Goal: Complete application form

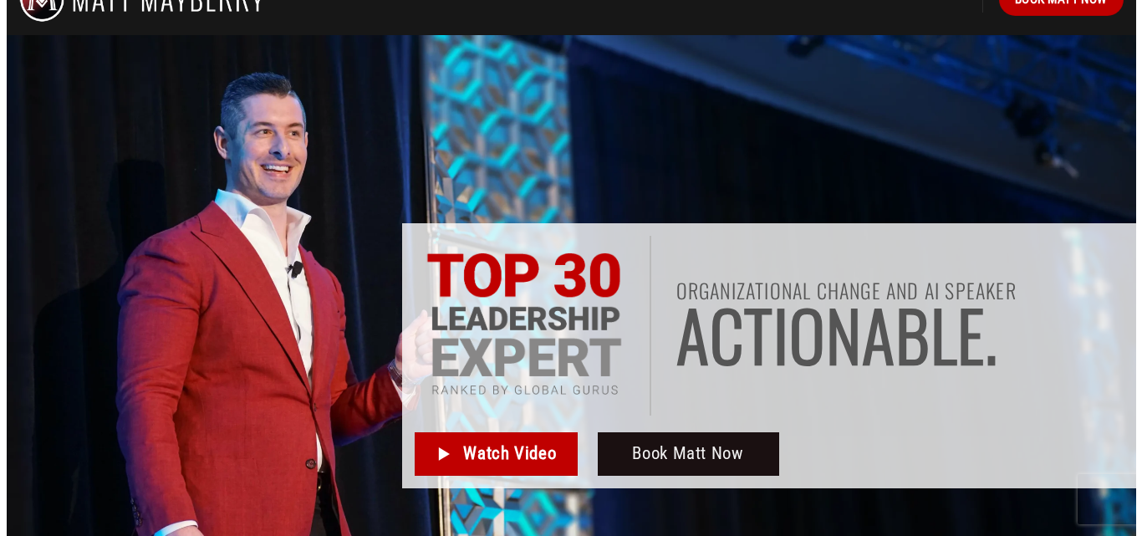
scroll to position [19, 0]
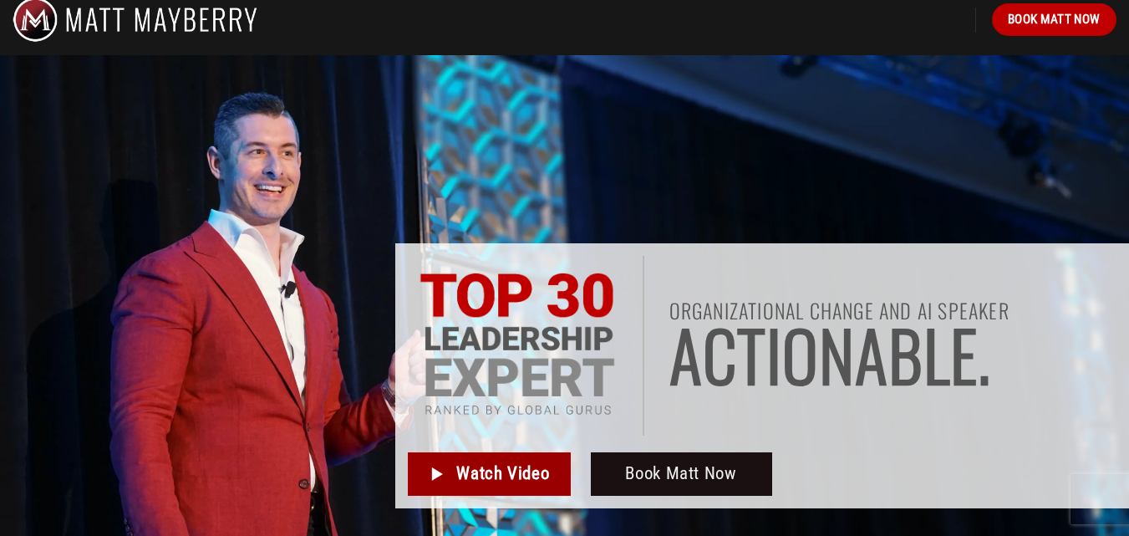
click at [451, 477] on link "Watch Video" at bounding box center [489, 473] width 163 height 43
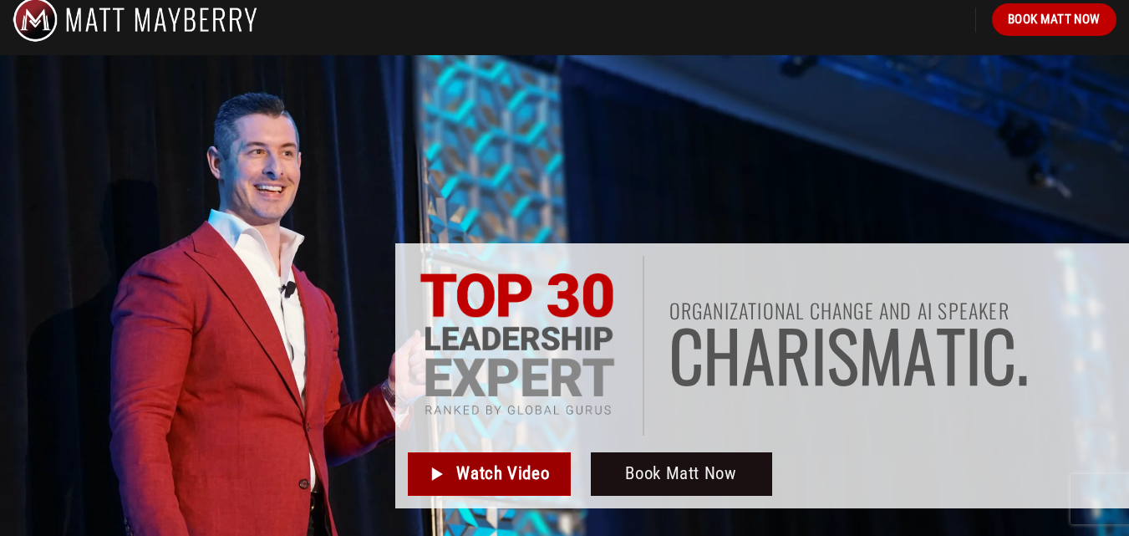
click at [495, 474] on span "Watch Video" at bounding box center [502, 474] width 93 height 28
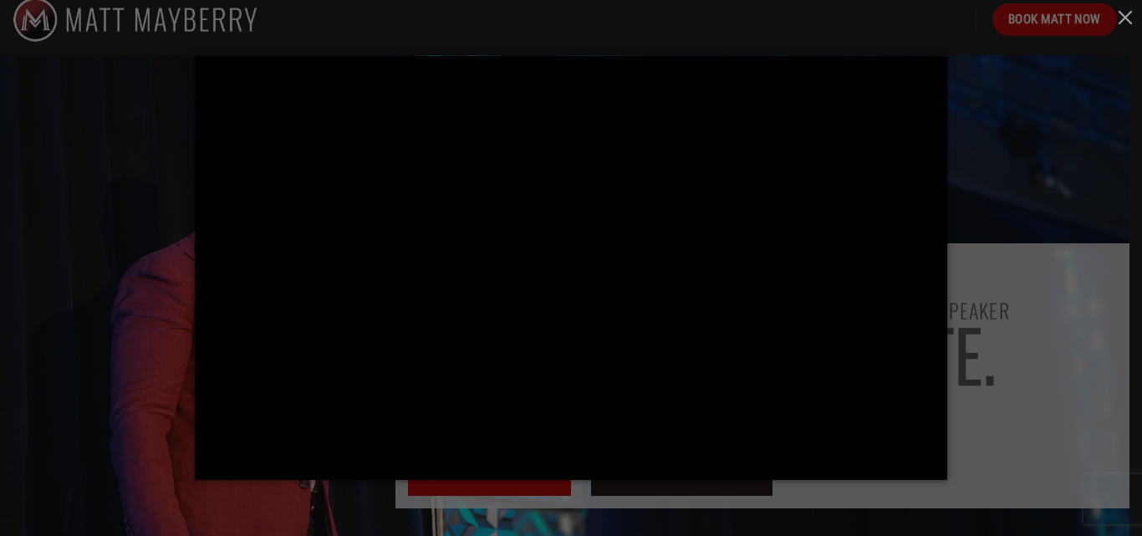
click at [1013, 125] on div at bounding box center [571, 268] width 1142 height 536
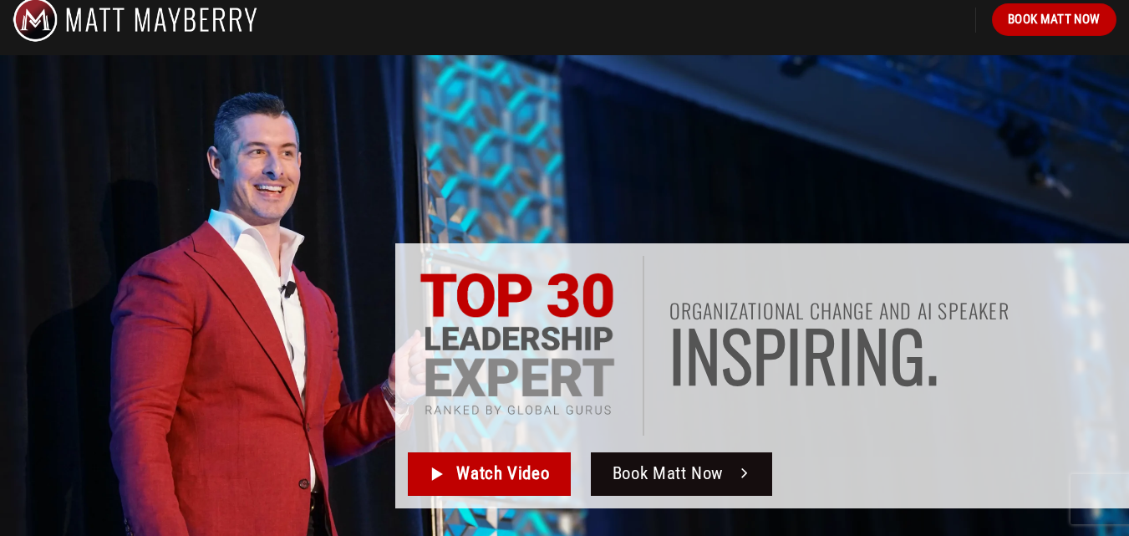
click at [678, 471] on span "Book Matt Now" at bounding box center [668, 474] width 111 height 28
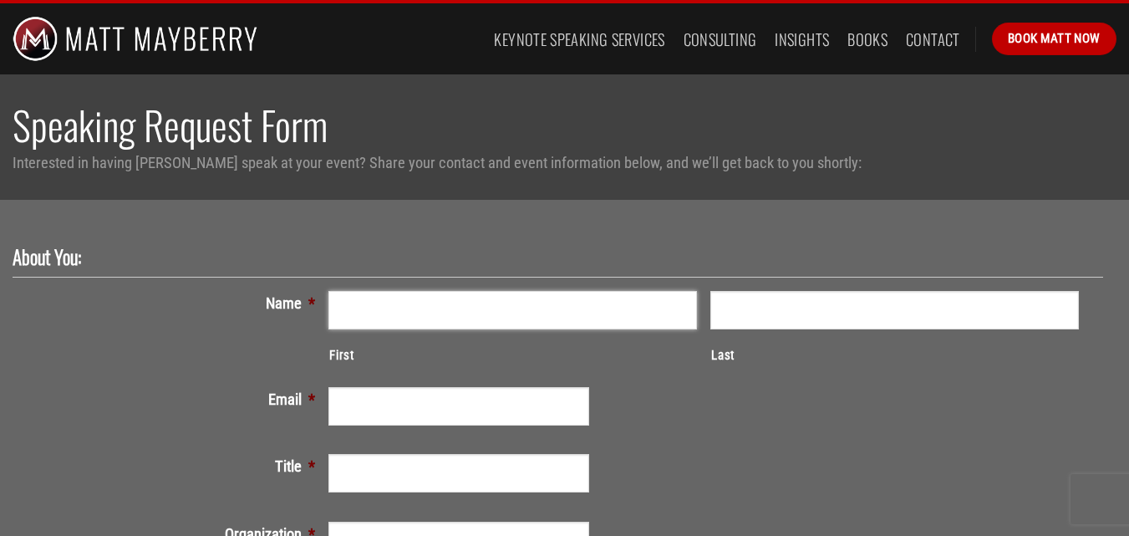
click at [521, 300] on input "First" at bounding box center [512, 310] width 369 height 38
type input "Lindsey"
type input "Gronauer"
click at [418, 410] on input "Email *" at bounding box center [458, 406] width 261 height 38
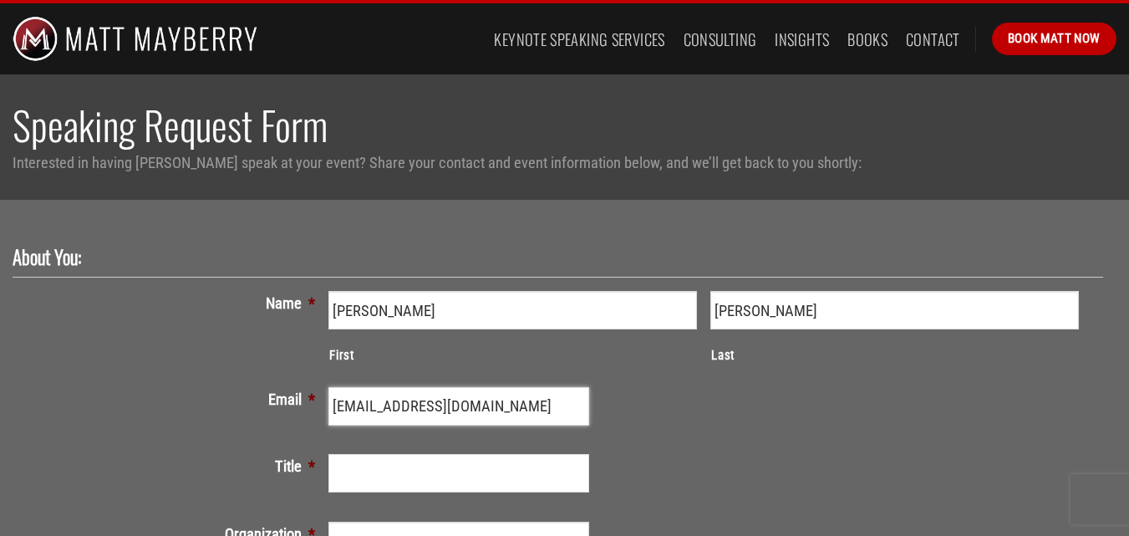
type input "lgronauer@leadingageohio.org"
click at [421, 479] on input "Title *" at bounding box center [458, 473] width 261 height 38
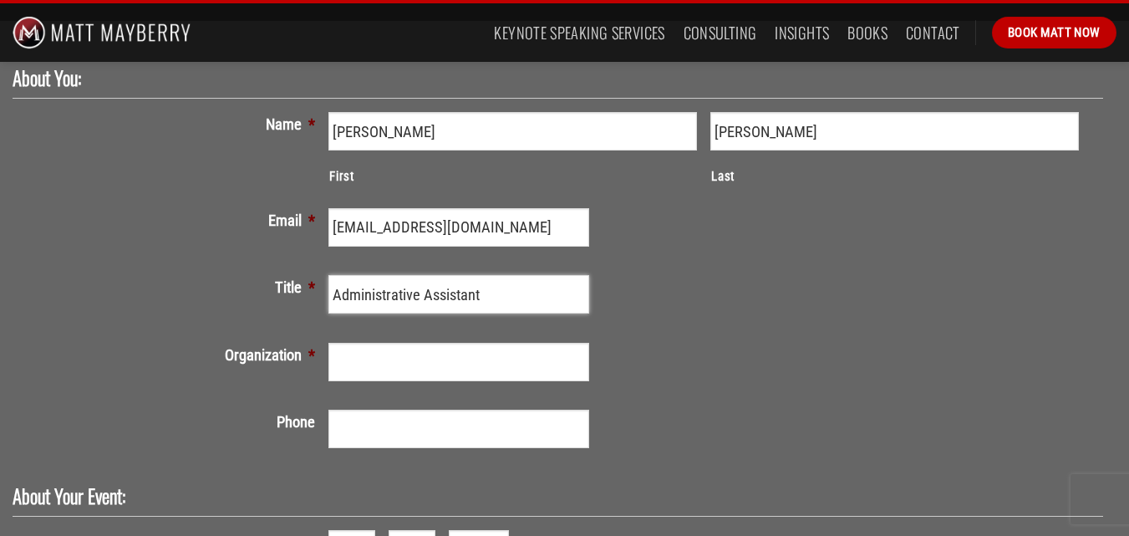
scroll to position [181, 0]
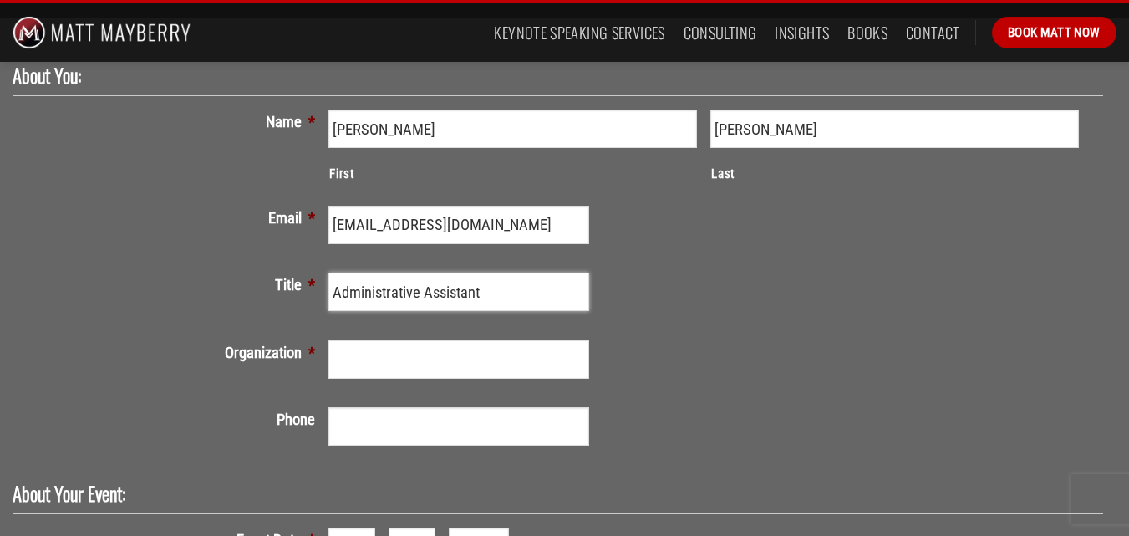
type input "Administrative Assistant"
click at [405, 370] on input "Organization *" at bounding box center [458, 359] width 261 height 38
type input "LeadingAge Ohio"
click at [383, 415] on input "(___) ___-____" at bounding box center [458, 426] width 261 height 38
type input "(614) 545-9031"
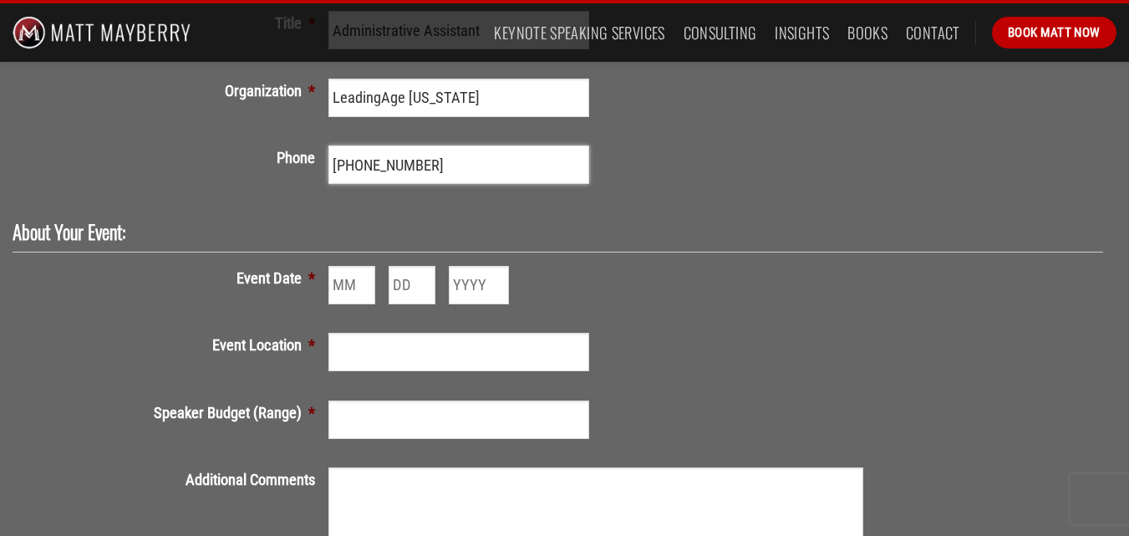
scroll to position [454, 0]
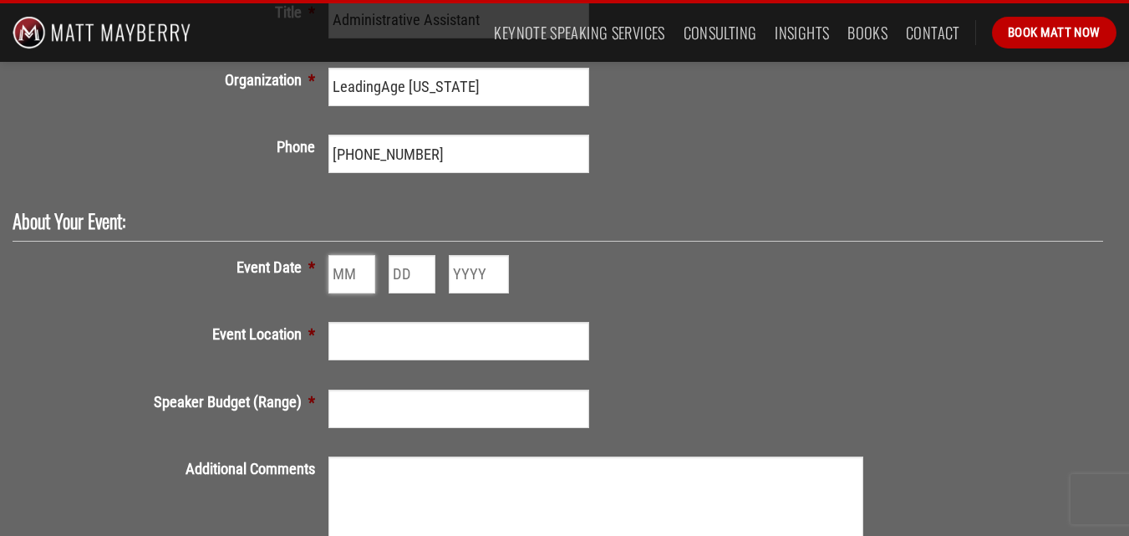
click at [374, 292] on input "Month" at bounding box center [351, 274] width 47 height 38
click at [364, 275] on input "1" at bounding box center [351, 274] width 47 height 38
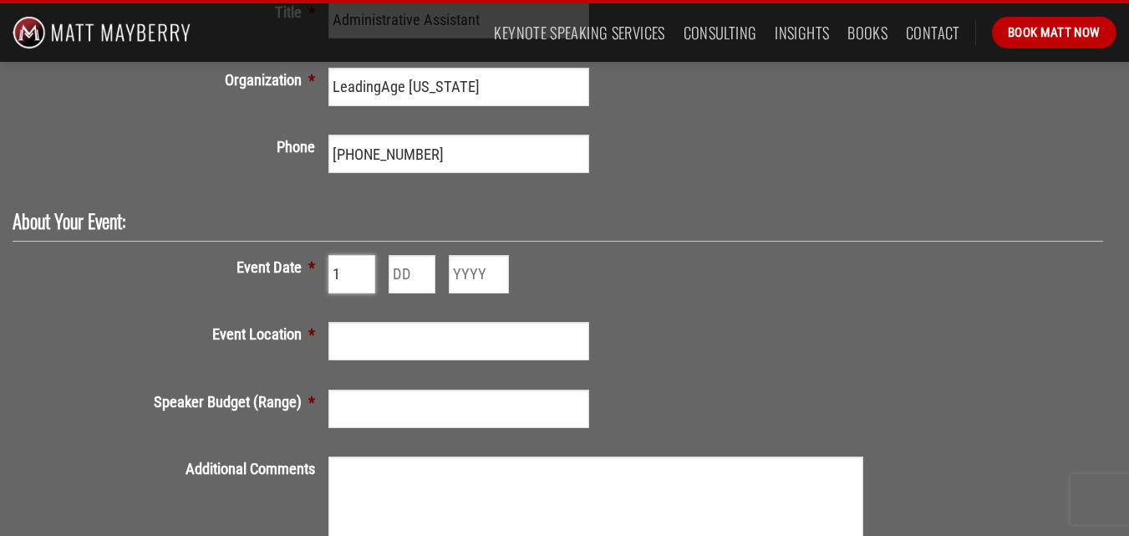
click at [364, 275] on input "1" at bounding box center [351, 274] width 47 height 38
click at [365, 265] on input "2" at bounding box center [351, 274] width 47 height 38
click at [365, 265] on input "3" at bounding box center [351, 274] width 47 height 38
click at [365, 265] on input "4" at bounding box center [351, 274] width 47 height 38
click at [365, 265] on input "5" at bounding box center [351, 274] width 47 height 38
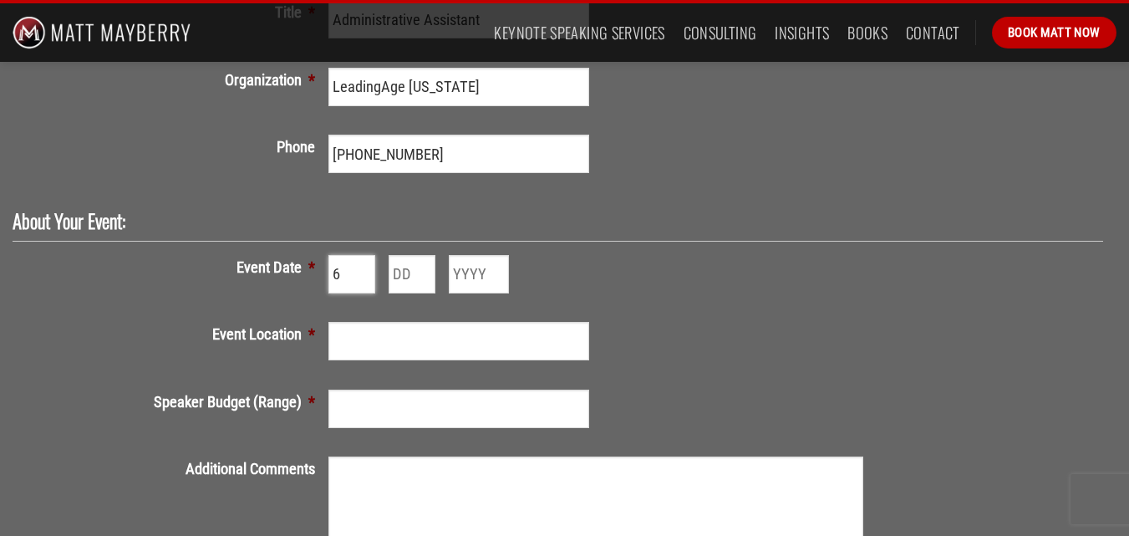
click at [365, 265] on input "6" at bounding box center [351, 274] width 47 height 38
click at [365, 265] on input "7" at bounding box center [351, 274] width 47 height 38
type input "8"
click at [365, 265] on input "8" at bounding box center [351, 274] width 47 height 38
click at [396, 275] on input "Day" at bounding box center [412, 274] width 47 height 38
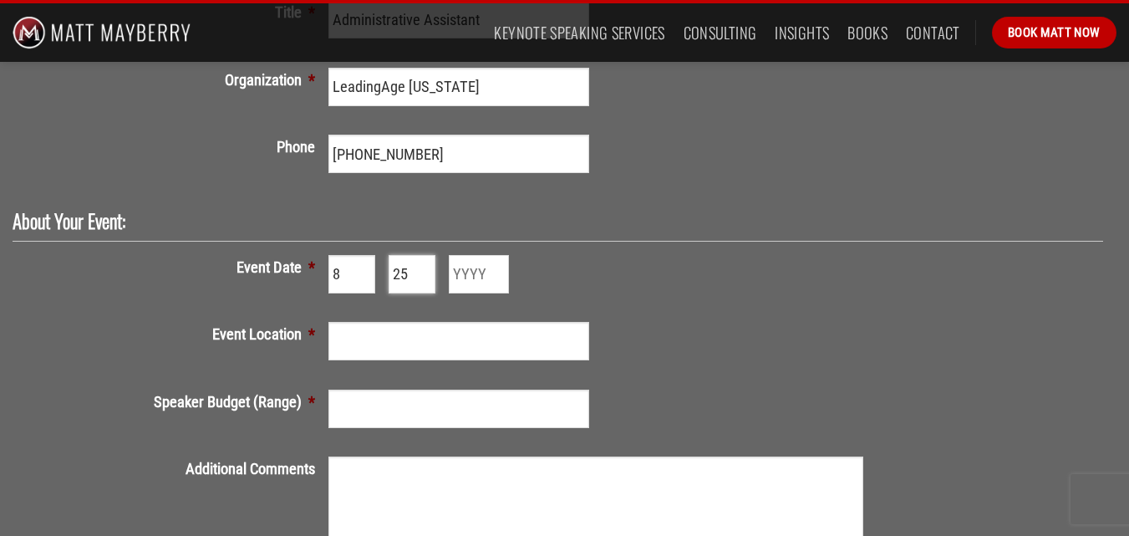
type input "25"
click at [498, 283] on input "Year" at bounding box center [479, 274] width 60 height 38
type input "2026"
click at [432, 352] on input "Event Location *" at bounding box center [458, 341] width 261 height 38
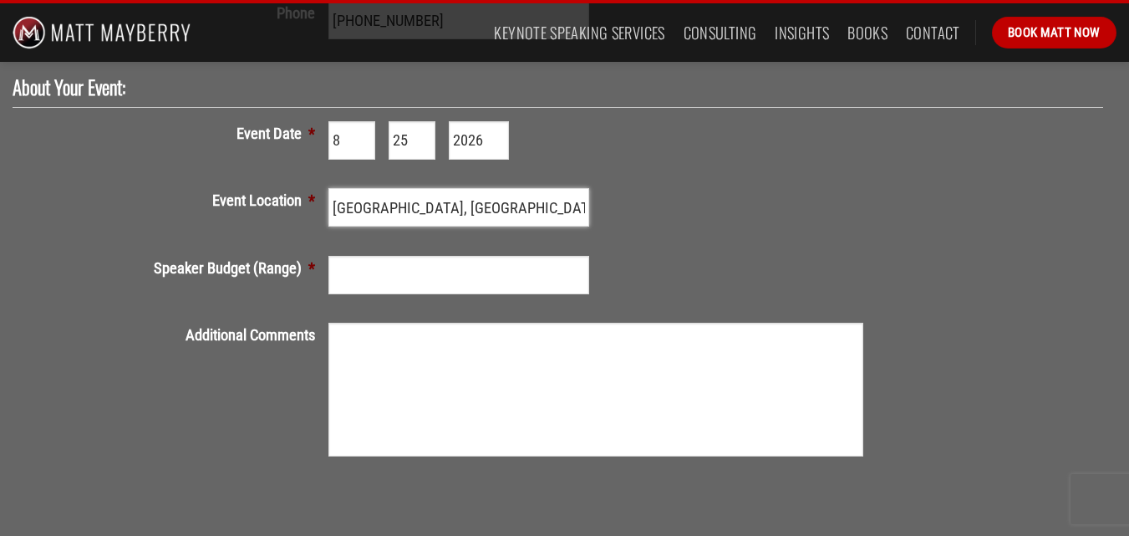
scroll to position [598, 0]
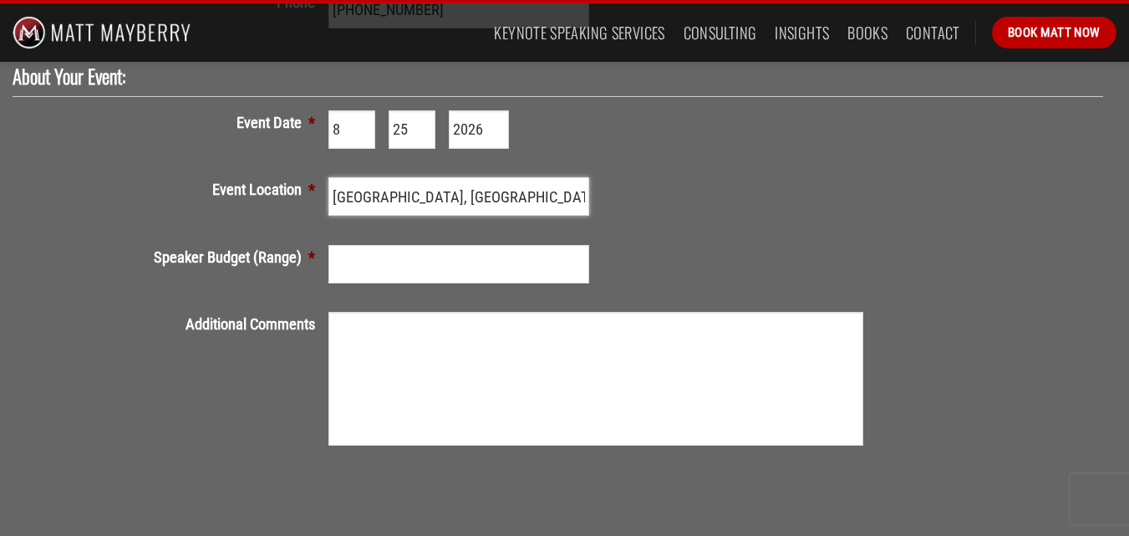
type input "Columbus, OH"
click at [416, 262] on input "Speaker Budget (Range) *" at bounding box center [458, 264] width 261 height 38
type input "up to $10K"
click at [398, 343] on textarea "Additional Comments" at bounding box center [595, 379] width 534 height 134
paste textarea "Hello! My name is Lindsey Gronauer, and I am the Administrative Assistant for L…"
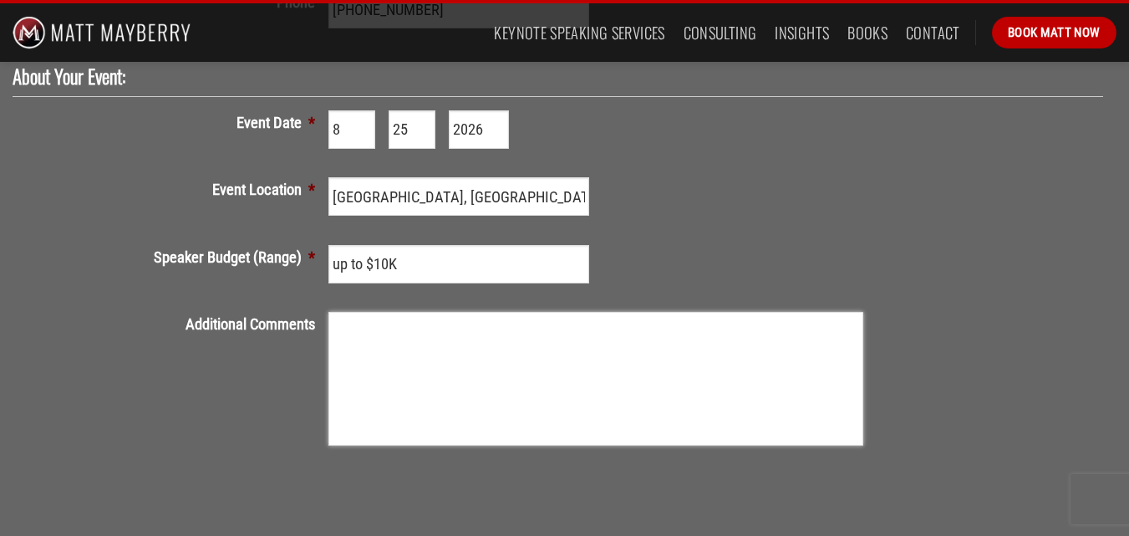
click at [373, 354] on textarea "Additional Comments" at bounding box center [595, 379] width 534 height 134
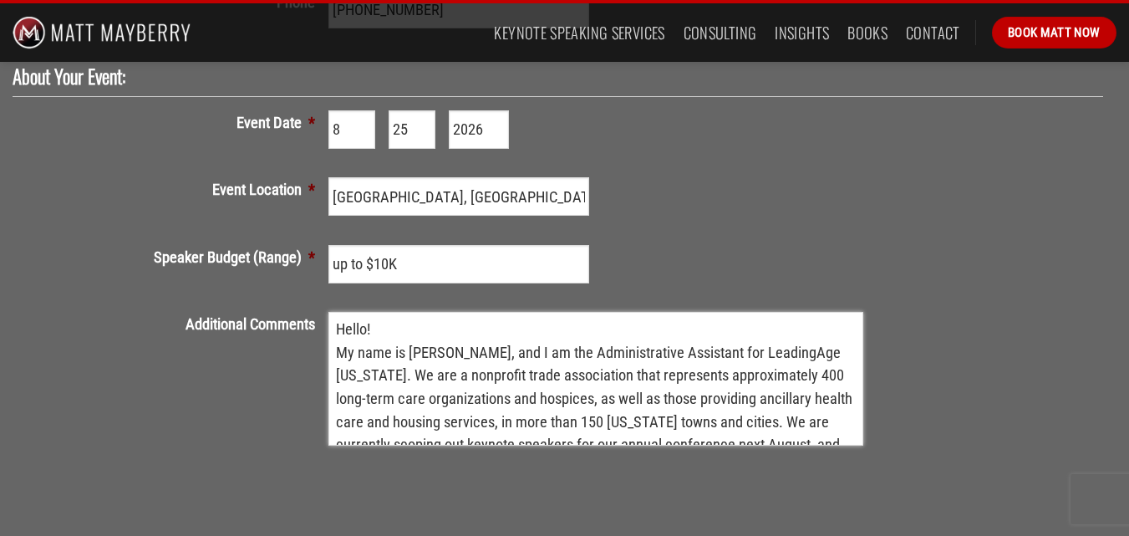
scroll to position [147, 0]
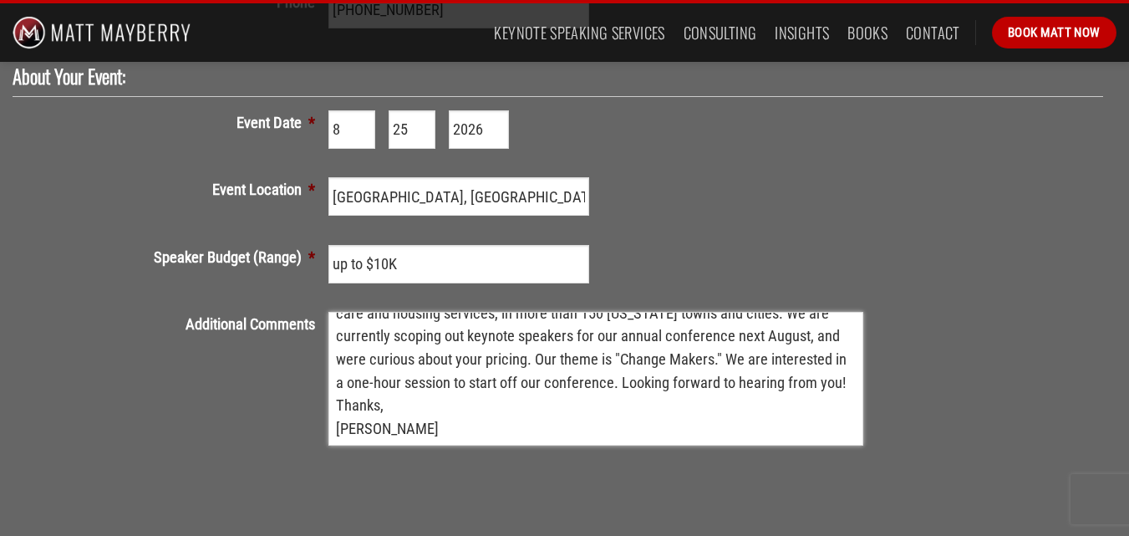
type textarea "Hello! My name is Lindsey Gronauer, and I am the Administrative Assistant for L…"
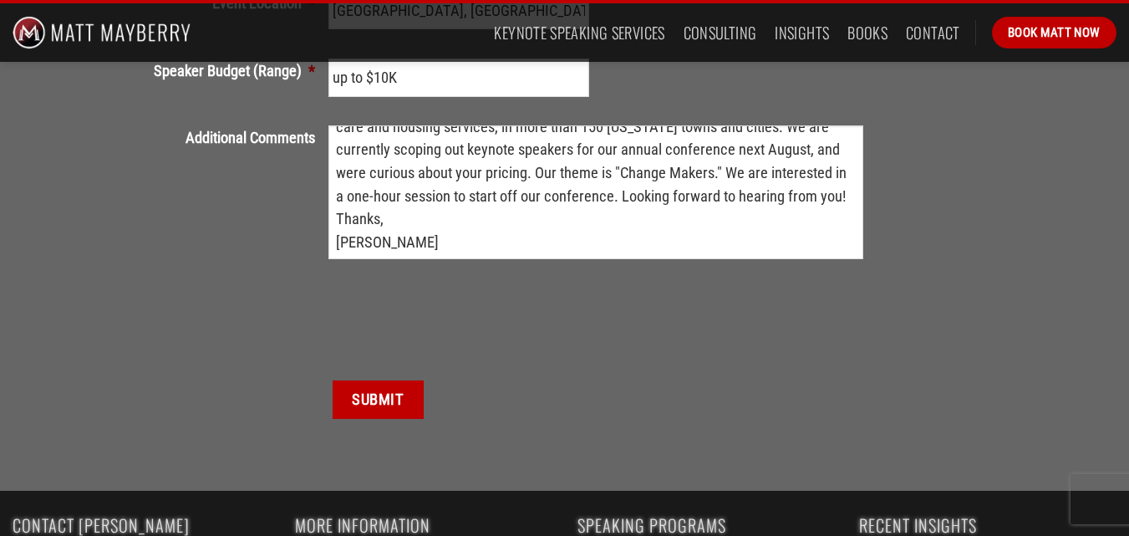
scroll to position [844, 0]
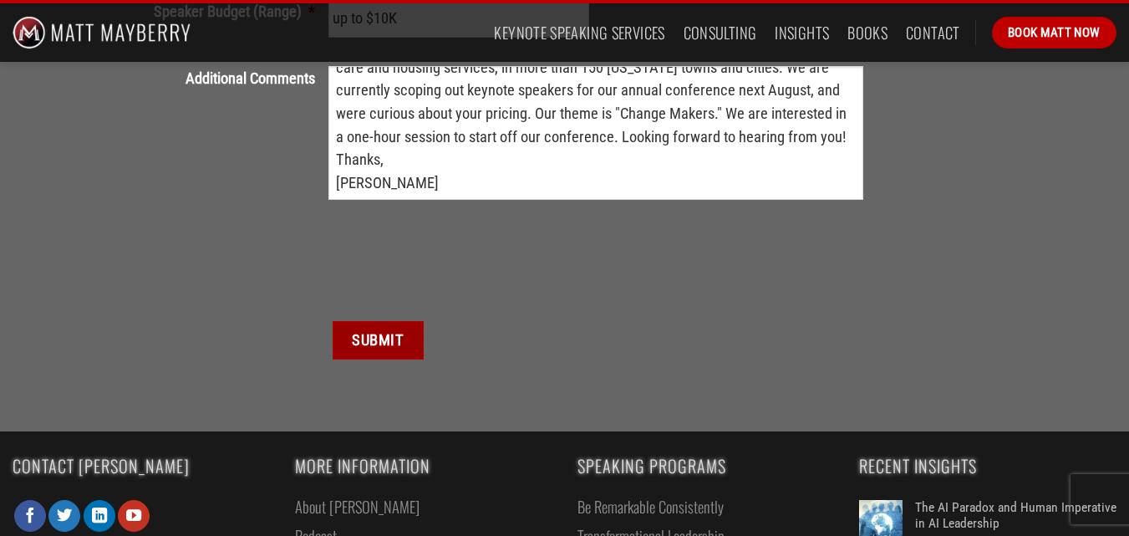
click at [398, 342] on input "Submit" at bounding box center [378, 340] width 90 height 38
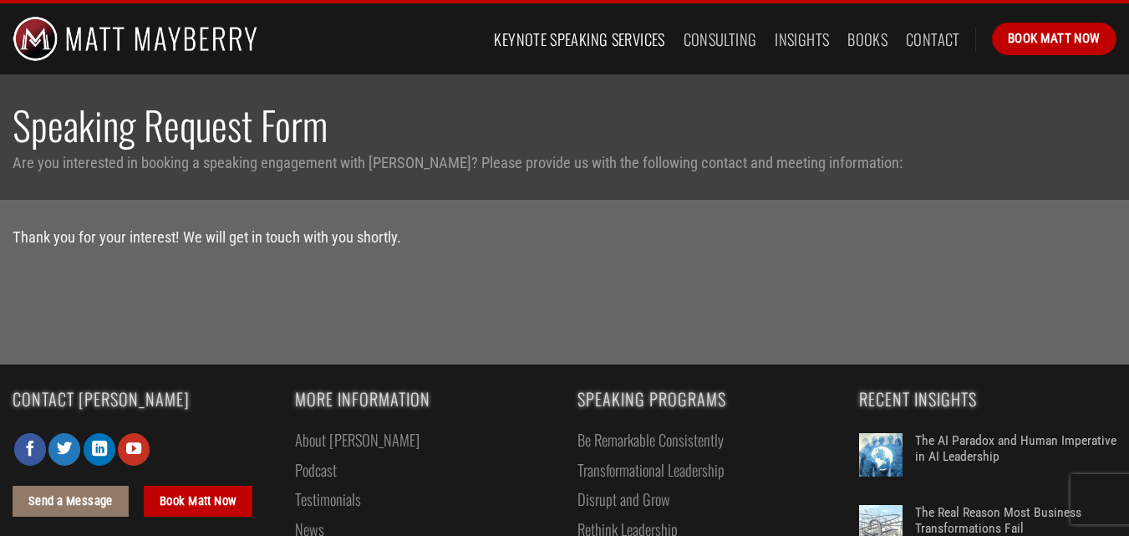
click at [584, 41] on link "Keynote Speaking Services" at bounding box center [579, 39] width 171 height 30
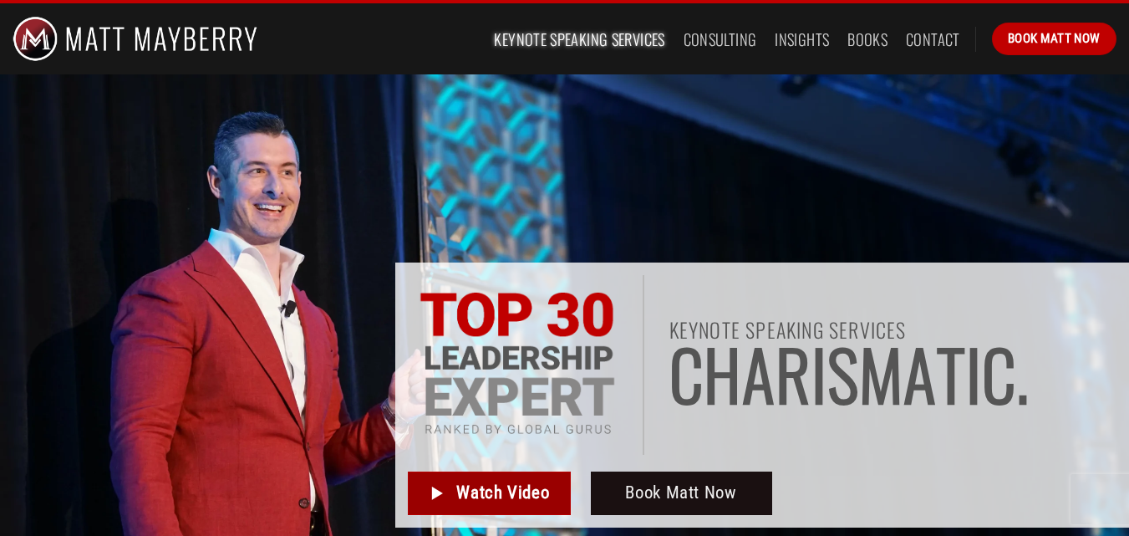
click at [505, 481] on span "Watch Video" at bounding box center [502, 493] width 93 height 28
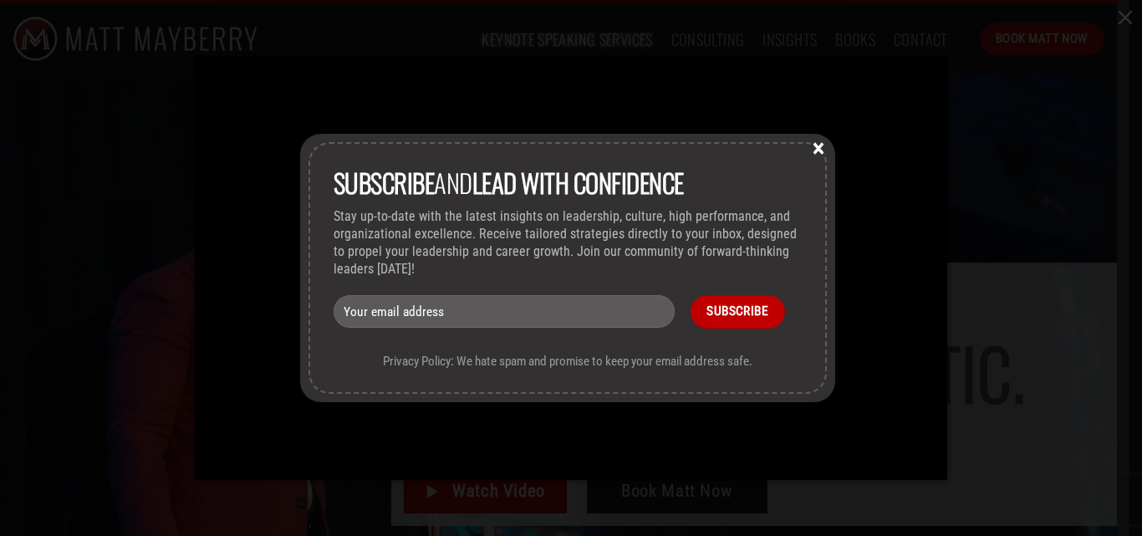
click at [820, 147] on button "×" at bounding box center [818, 147] width 25 height 15
